Goal: Task Accomplishment & Management: Manage account settings

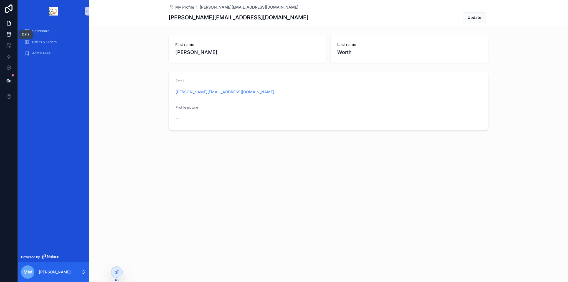
click at [9, 32] on icon at bounding box center [9, 32] width 4 height 1
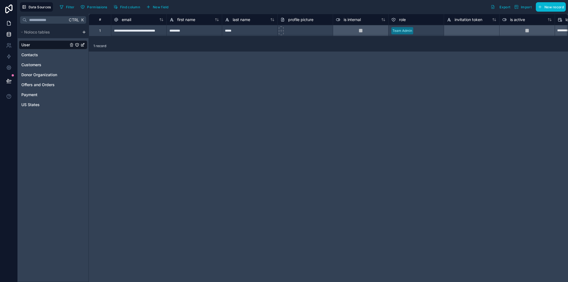
click at [11, 20] on link at bounding box center [8, 23] width 17 height 11
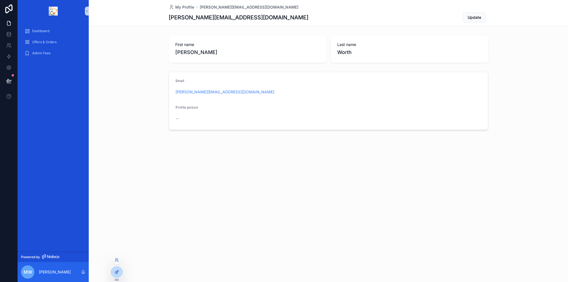
click at [114, 275] on div at bounding box center [116, 272] width 11 height 11
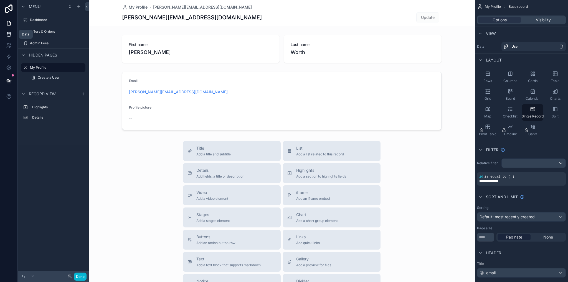
click at [9, 35] on icon at bounding box center [9, 35] width 6 height 6
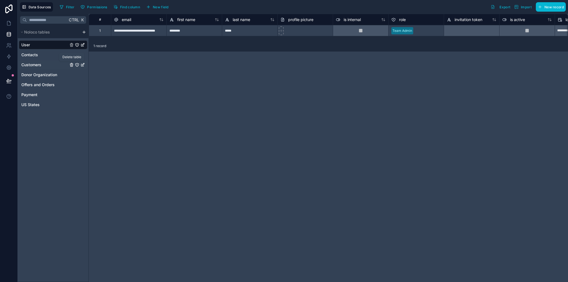
click at [71, 65] on icon "Customers" at bounding box center [71, 65] width 0 height 1
